Goal: Find specific page/section: Find specific page/section

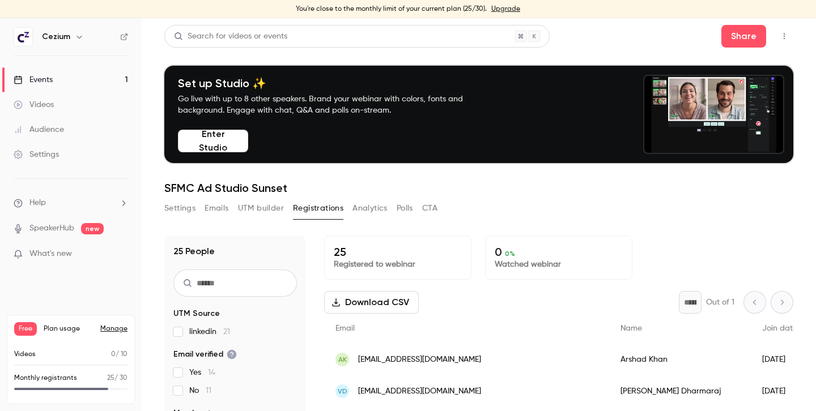
click at [265, 212] on button "UTM builder" at bounding box center [261, 208] width 46 height 18
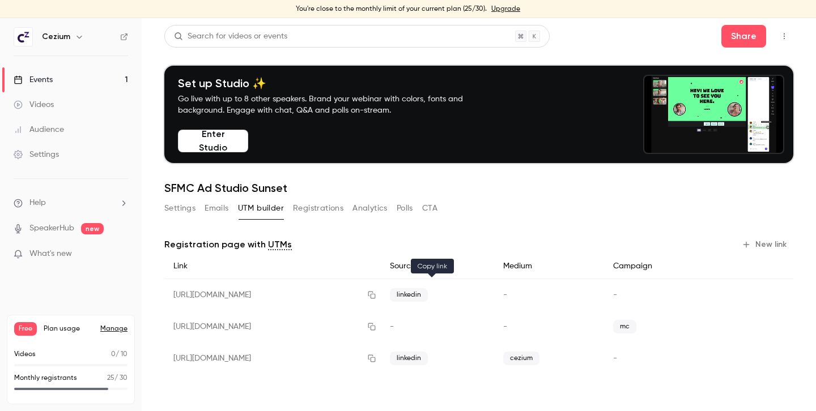
click at [376, 295] on icon "button" at bounding box center [371, 295] width 9 height 8
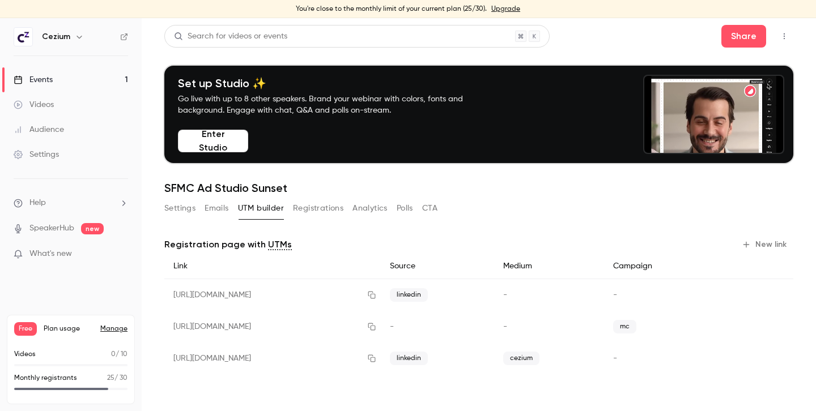
click at [326, 211] on button "Registrations" at bounding box center [318, 208] width 50 height 18
